Goal: Entertainment & Leisure: Consume media (video, audio)

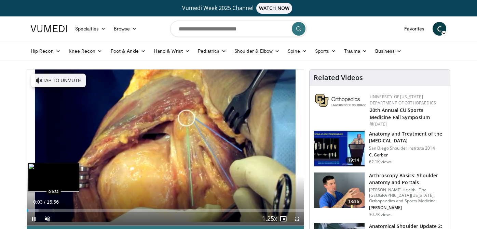
click at [53, 209] on div "Loaded : 4.14% 00:03 01:32" at bounding box center [165, 210] width 277 height 3
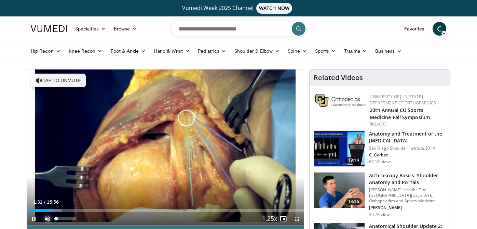
click at [50, 218] on span "Video Player" at bounding box center [48, 219] width 14 height 14
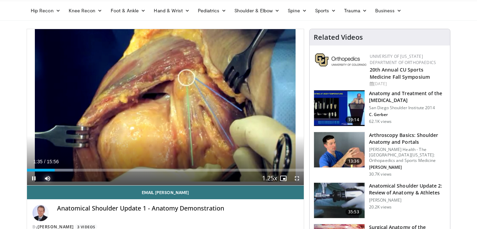
scroll to position [68, 0]
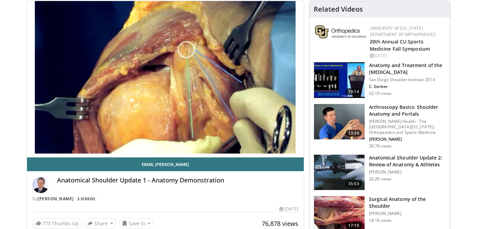
click at [229, 189] on div "Anatomical Shoulder Update 1 - Anatomy Demonstration" at bounding box center [177, 184] width 241 height 16
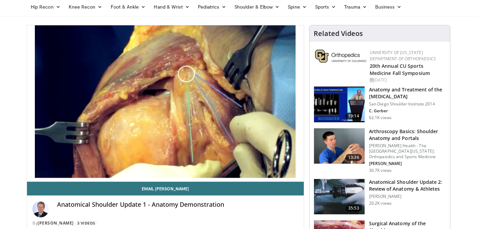
scroll to position [34, 0]
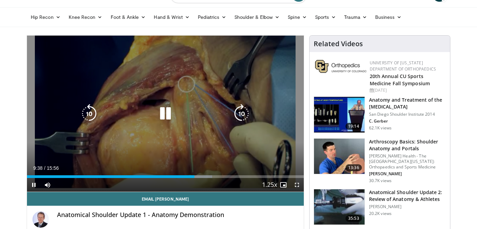
click at [153, 110] on div "Video Player" at bounding box center [165, 114] width 166 height 14
click at [162, 115] on icon "Video Player" at bounding box center [165, 113] width 19 height 19
